Goal: Information Seeking & Learning: Check status

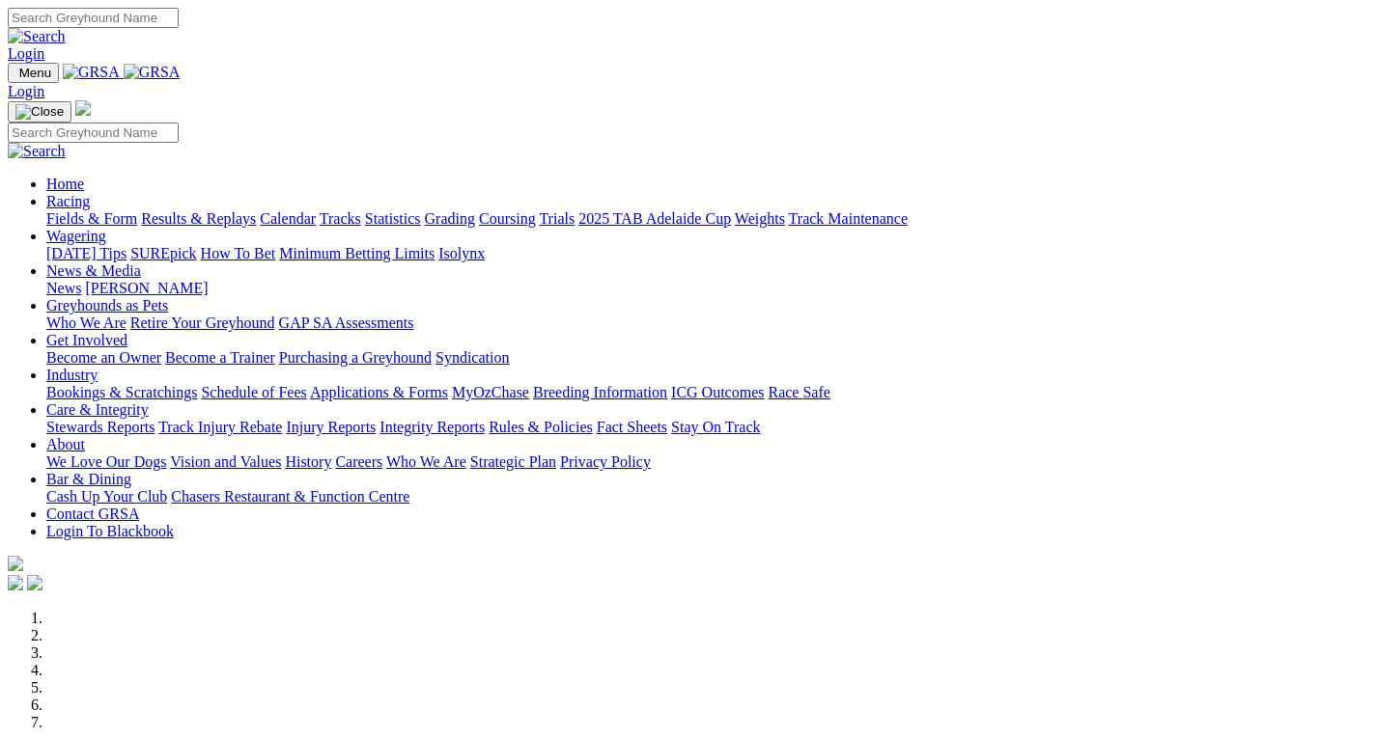
scroll to position [635, 0]
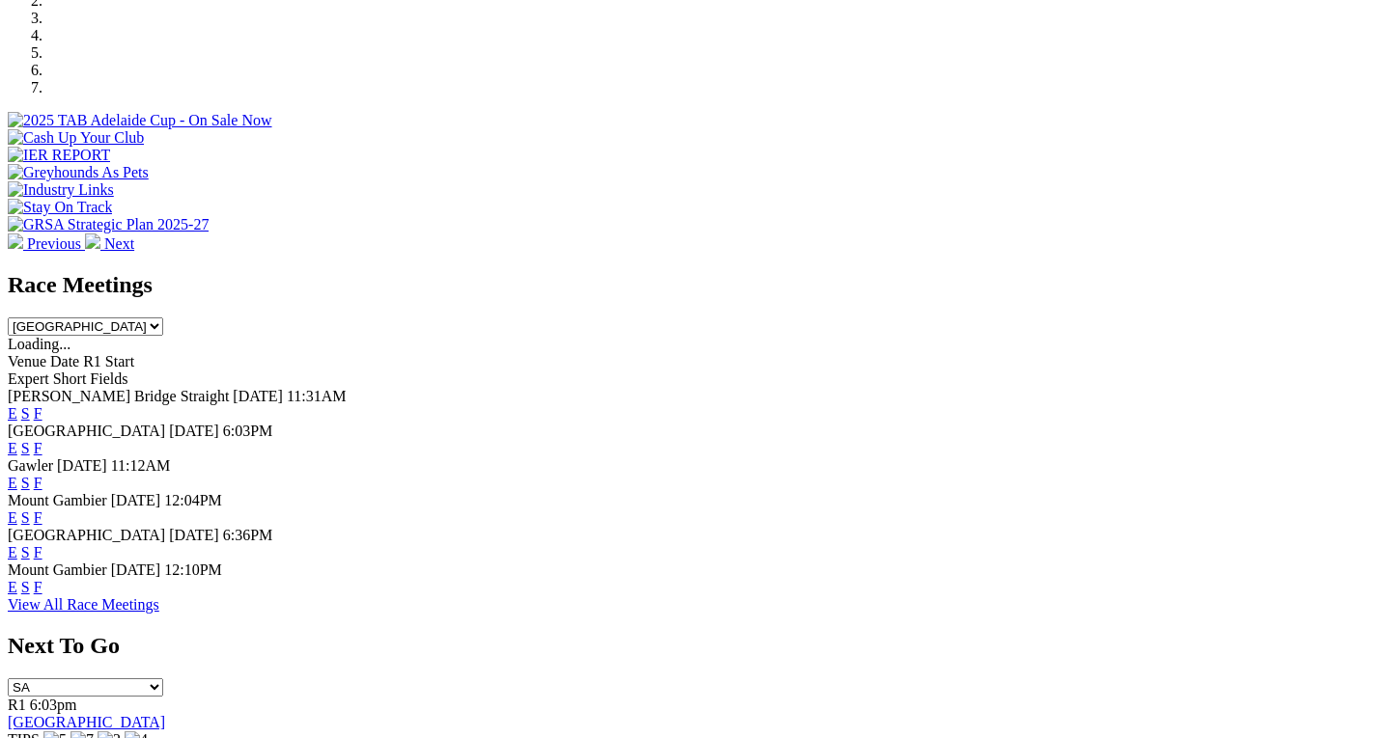
click at [42, 440] on link "F" at bounding box center [38, 448] width 9 height 16
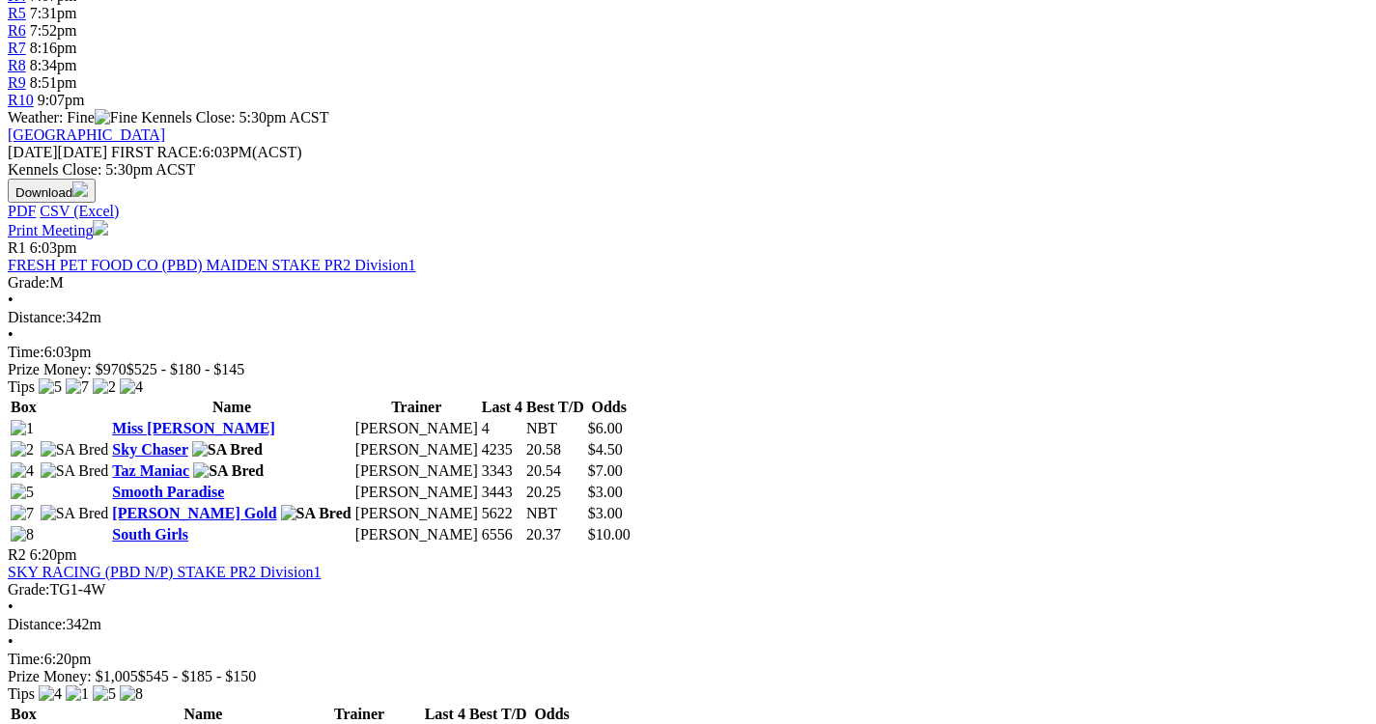
scroll to position [117, 0]
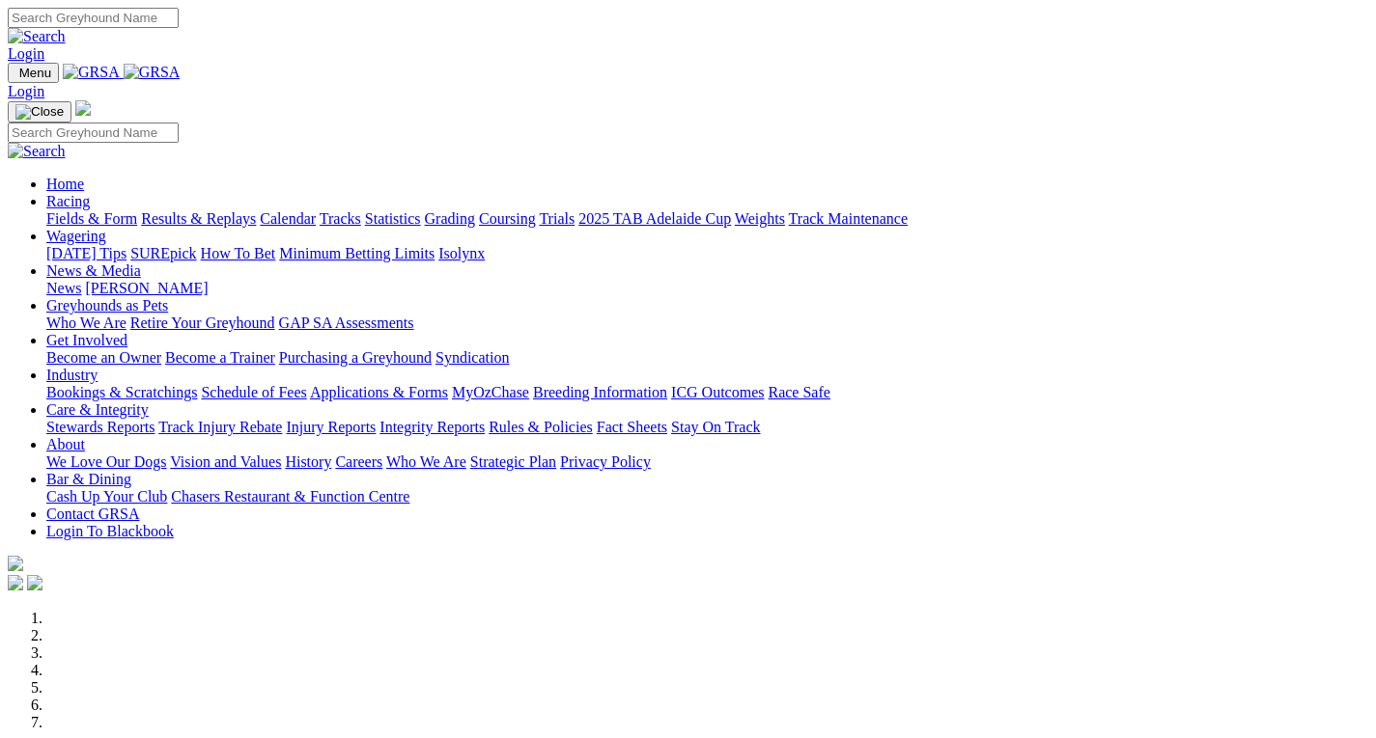
scroll to position [635, 0]
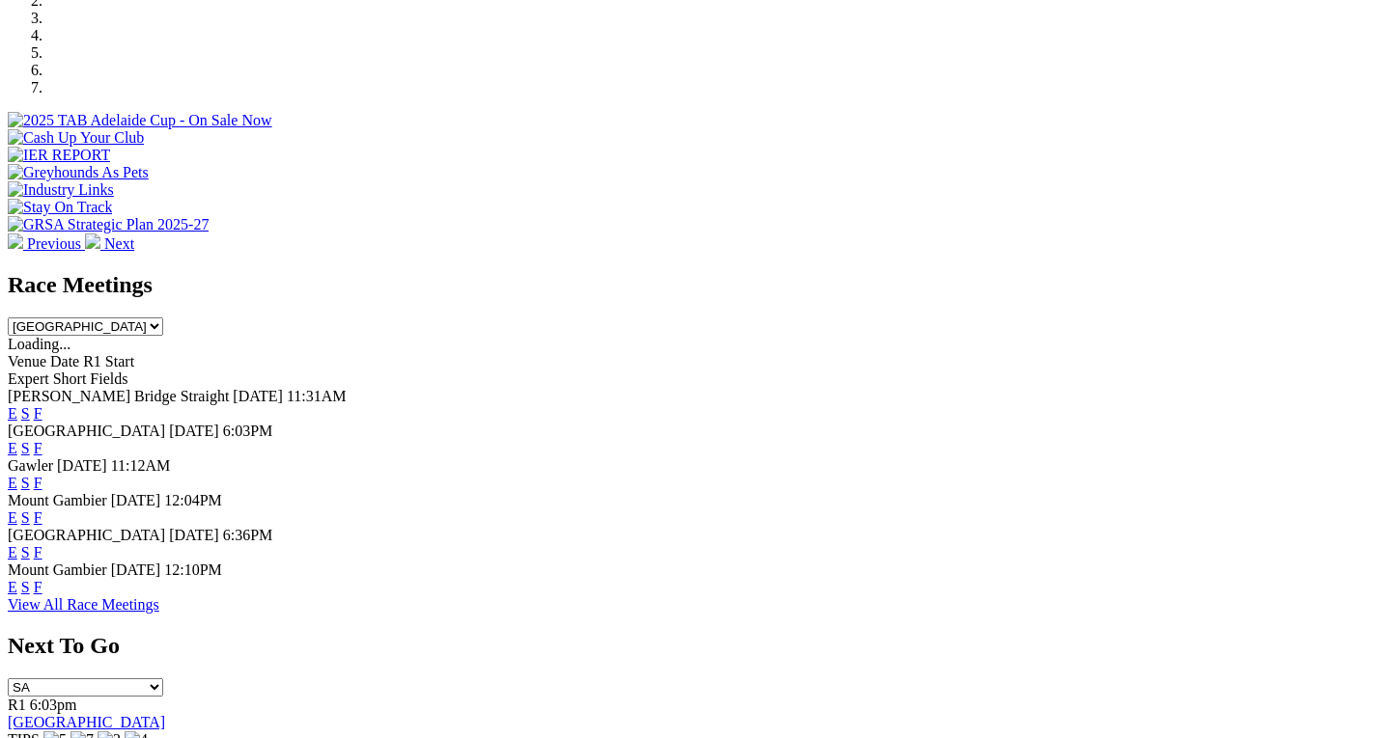
click at [42, 405] on link "F" at bounding box center [38, 413] width 9 height 16
